Goal: Download file/media

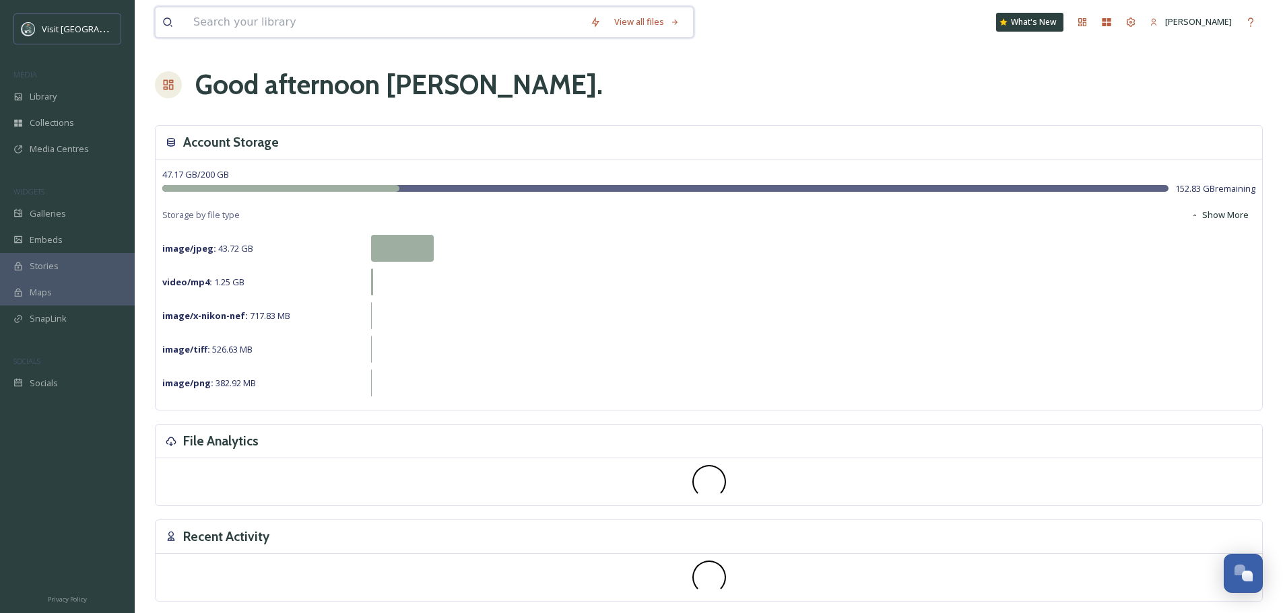
click at [272, 26] on input at bounding box center [385, 22] width 397 height 30
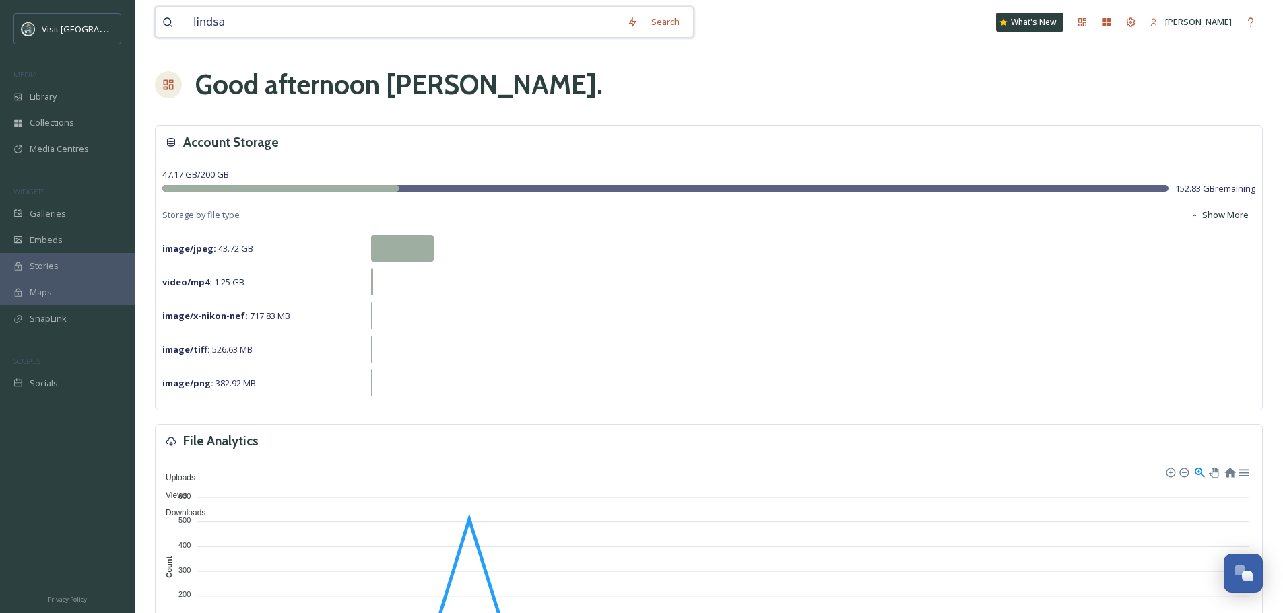
type input "[PERSON_NAME]"
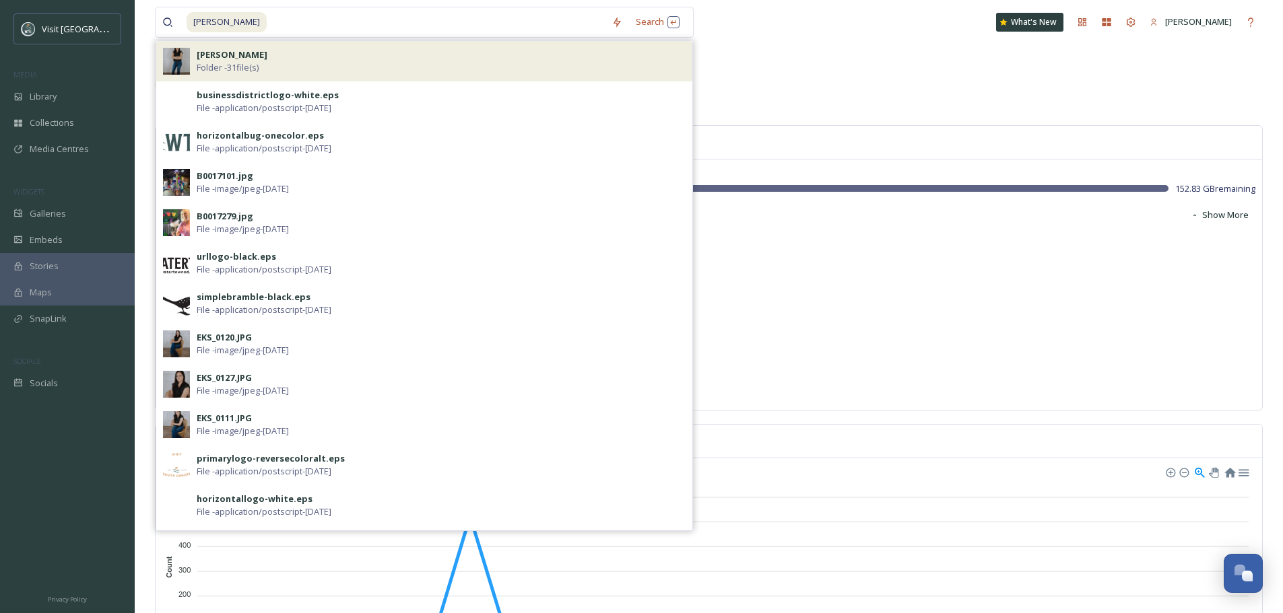
click at [287, 65] on div "[PERSON_NAME] - 31 file(s)" at bounding box center [441, 61] width 489 height 26
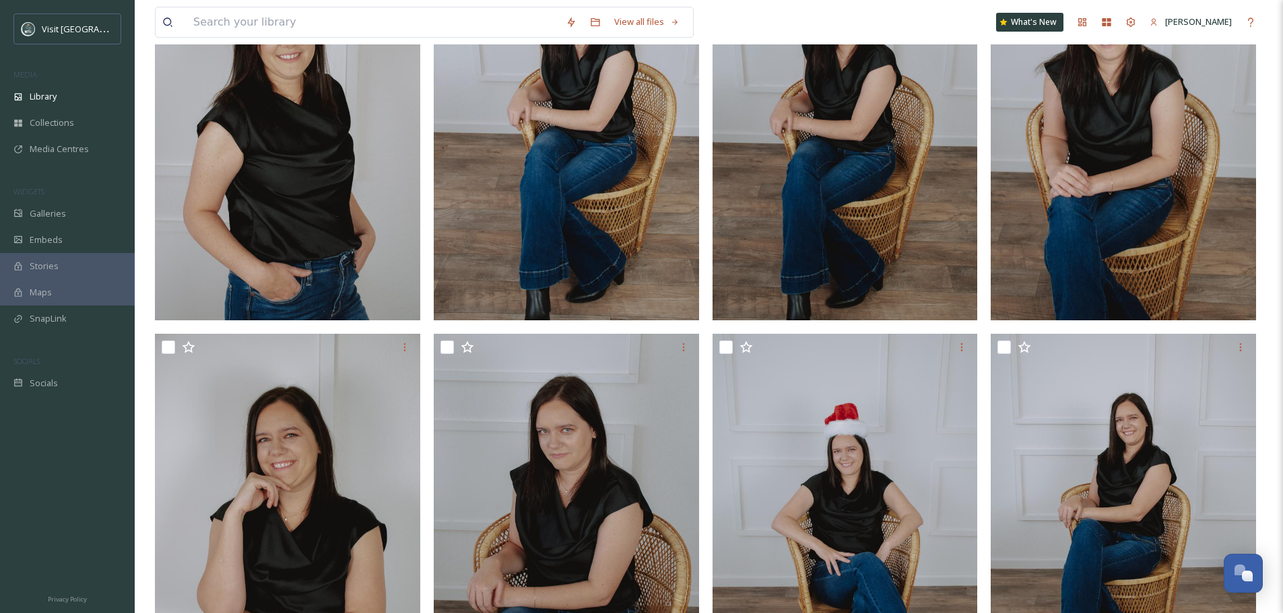
scroll to position [1549, 0]
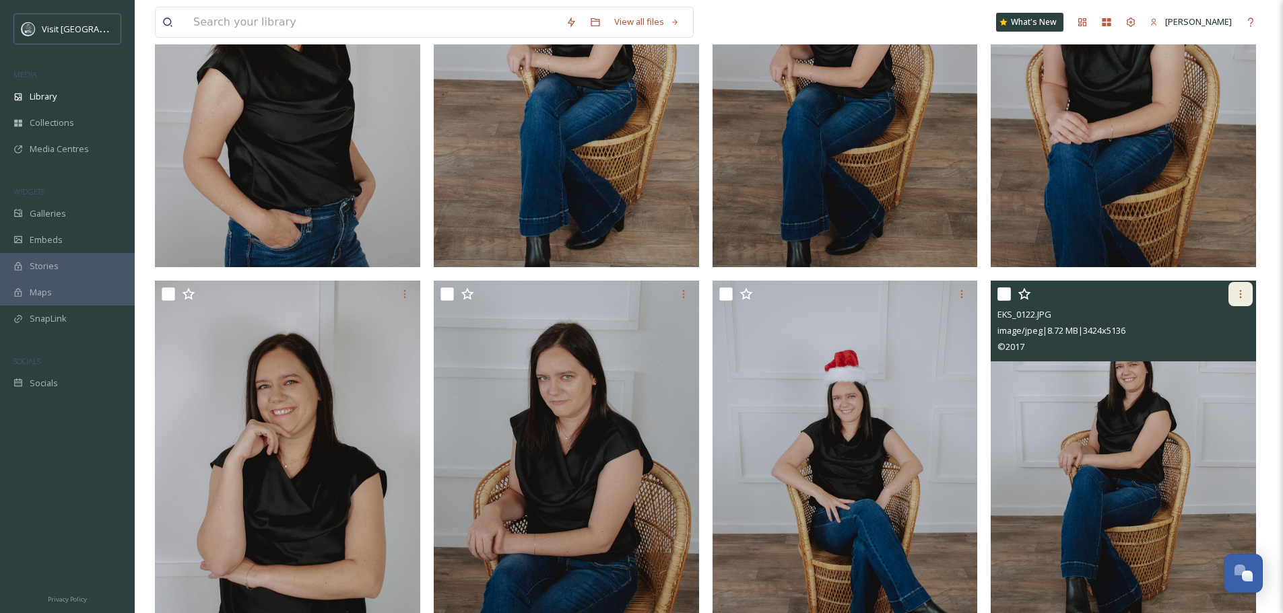
click at [1237, 293] on icon at bounding box center [1240, 294] width 11 height 11
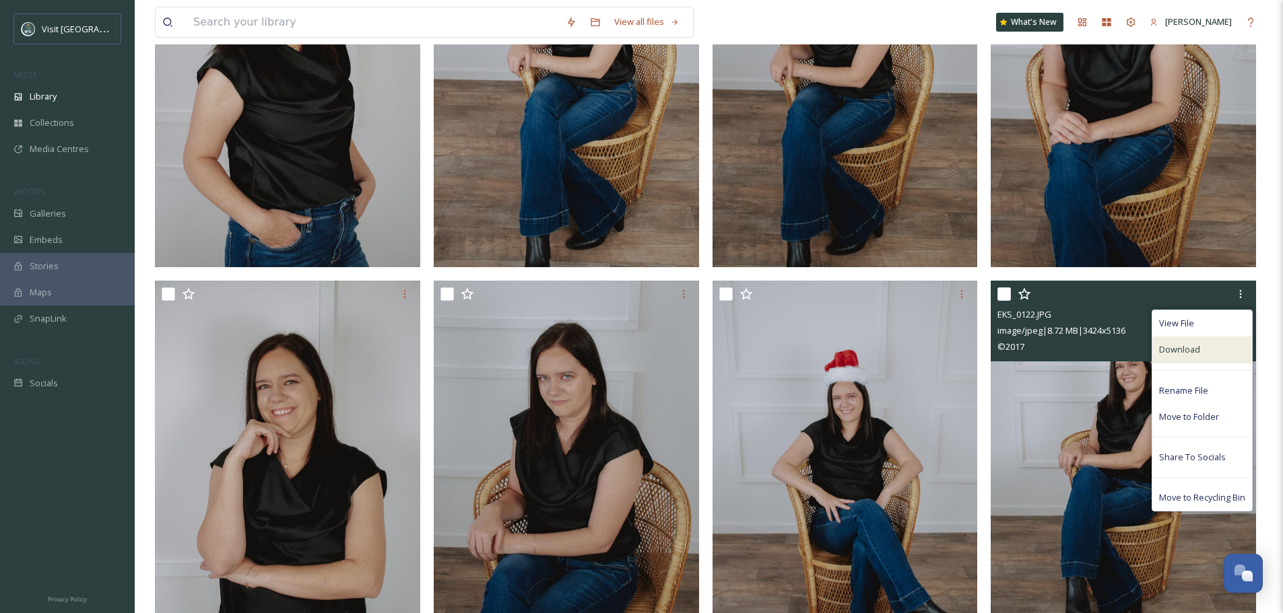
click at [1213, 345] on div "Download" at bounding box center [1202, 350] width 100 height 26
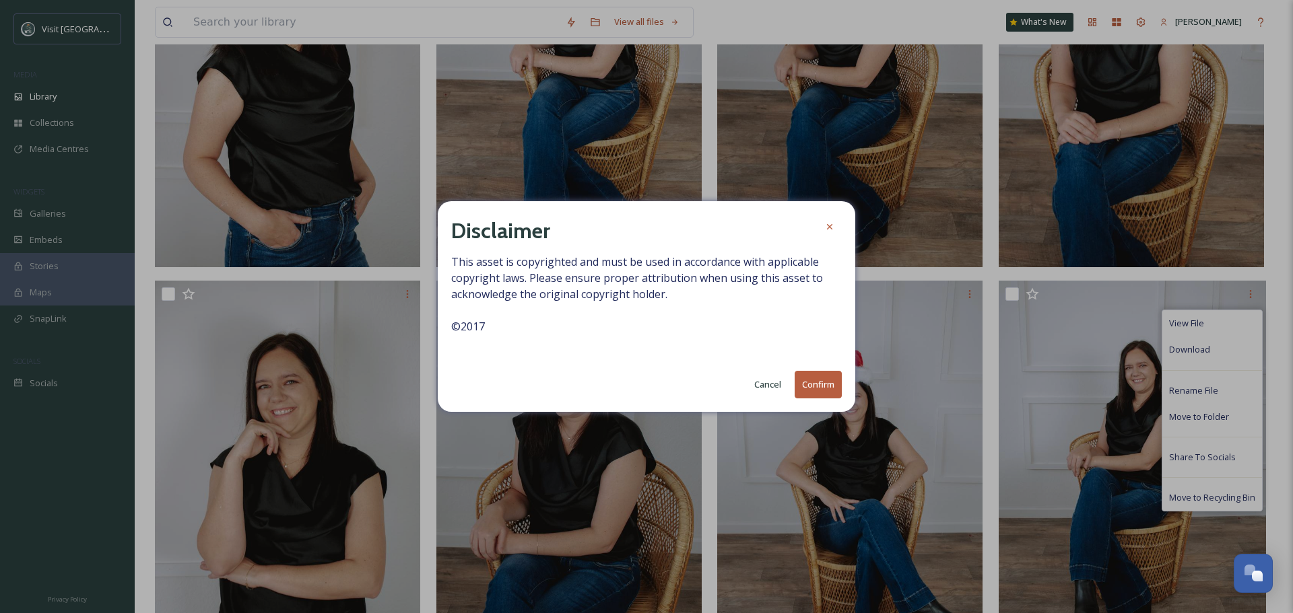
click at [822, 391] on button "Confirm" at bounding box center [818, 385] width 47 height 28
